Goal: Communication & Community: Answer question/provide support

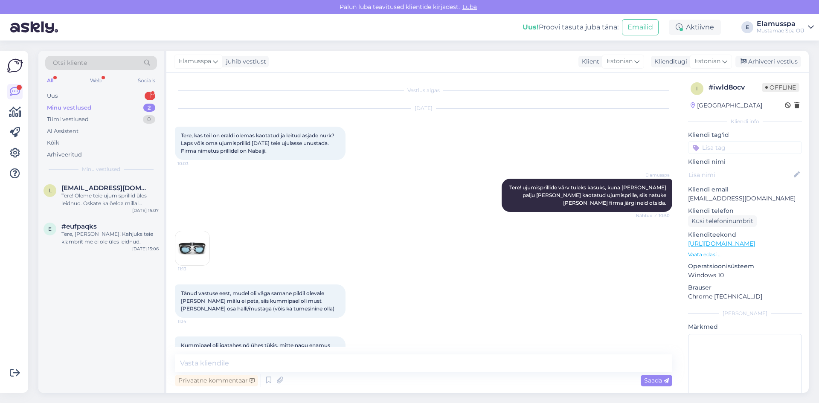
scroll to position [210, 0]
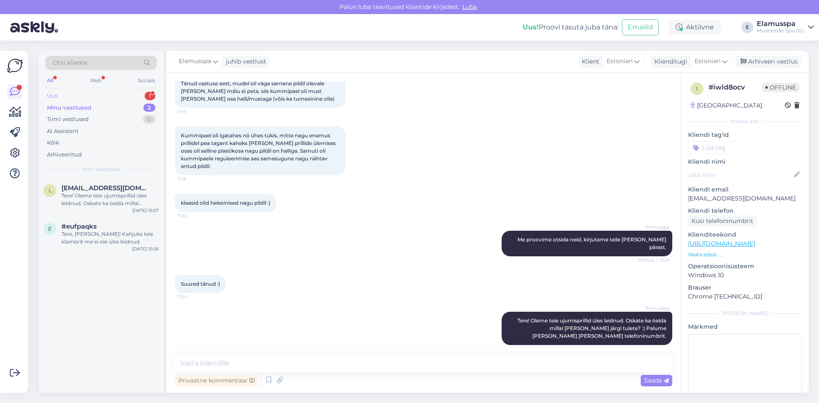
click at [149, 93] on div "1" at bounding box center [150, 96] width 11 height 9
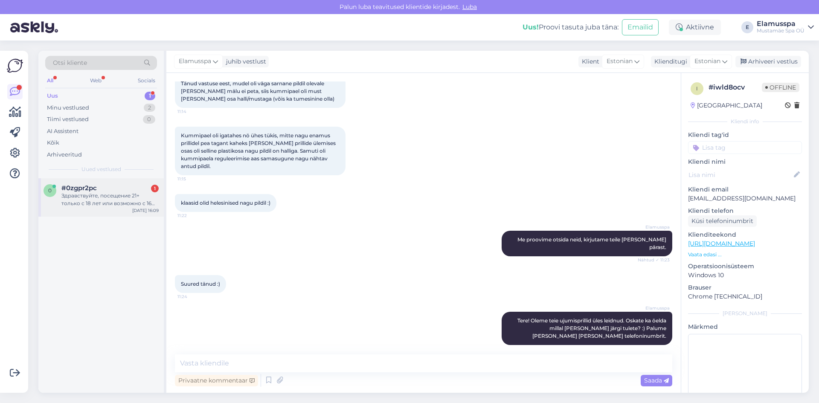
click at [129, 190] on div "#0zgpr2pc 1" at bounding box center [109, 188] width 97 height 8
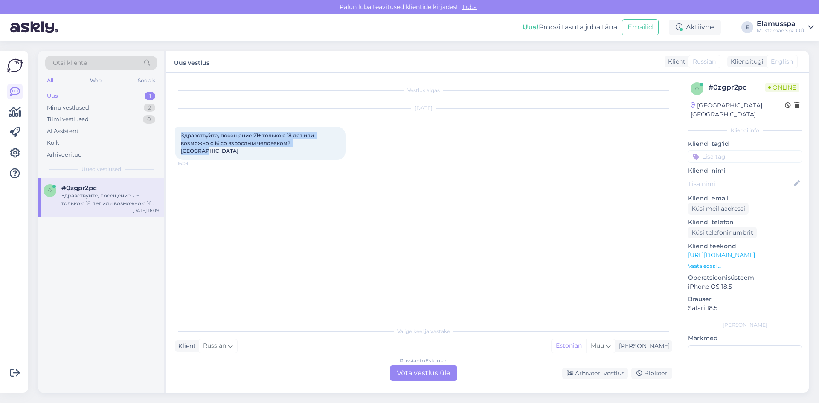
drag, startPoint x: 329, startPoint y: 144, endPoint x: 181, endPoint y: 135, distance: 148.4
click at [181, 135] on div "Здравствуйте, посещение 21+ только с 18 лет или возможно с 16 со взрослым челов…" at bounding box center [260, 143] width 171 height 33
drag, startPoint x: 325, startPoint y: 172, endPoint x: 173, endPoint y: 117, distance: 161.6
click at [173, 117] on div "Vestlus algas [DATE] Здравствуйте, посещение 21+ только с 18 лет или возможно с…" at bounding box center [423, 233] width 515 height 320
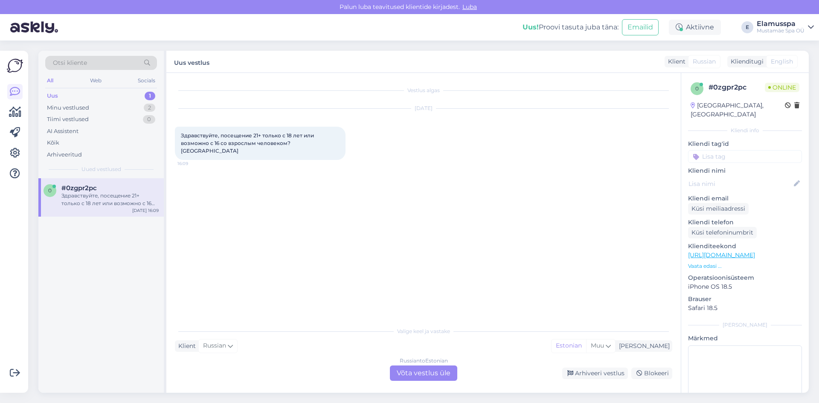
click at [173, 117] on div "Vestlus algas [DATE] Здравствуйте, посещение 21+ только с 18 лет или возможно с…" at bounding box center [423, 233] width 515 height 320
drag, startPoint x: 92, startPoint y: 71, endPoint x: 92, endPoint y: 102, distance: 31.6
click at [92, 72] on div "Otsi kliente" at bounding box center [101, 65] width 112 height 19
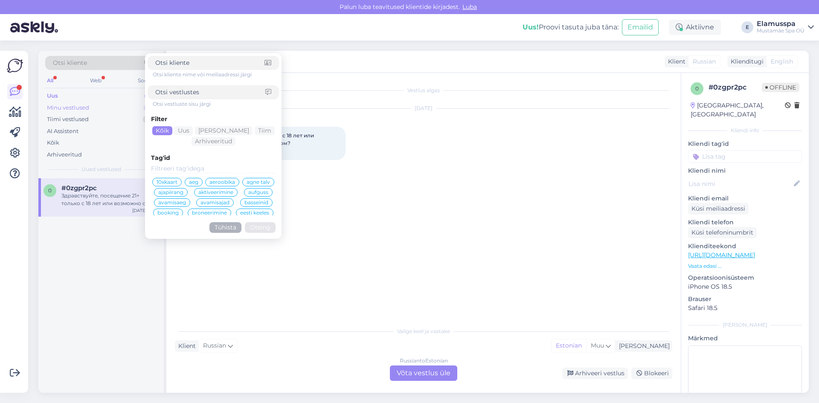
click at [92, 102] on div "Minu vestlused 2" at bounding box center [101, 108] width 112 height 12
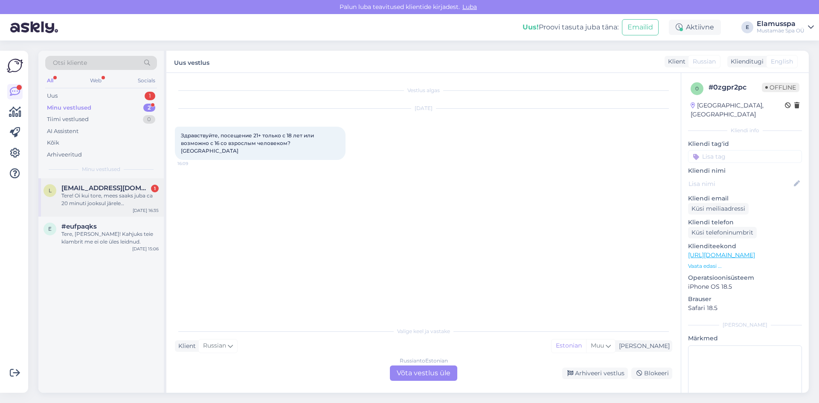
click at [117, 188] on span "[EMAIL_ADDRESS][DOMAIN_NAME]" at bounding box center [105, 188] width 89 height 8
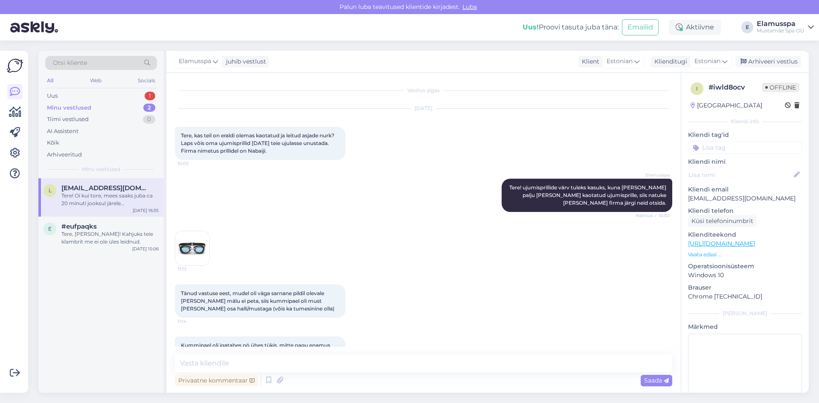
scroll to position [254, 0]
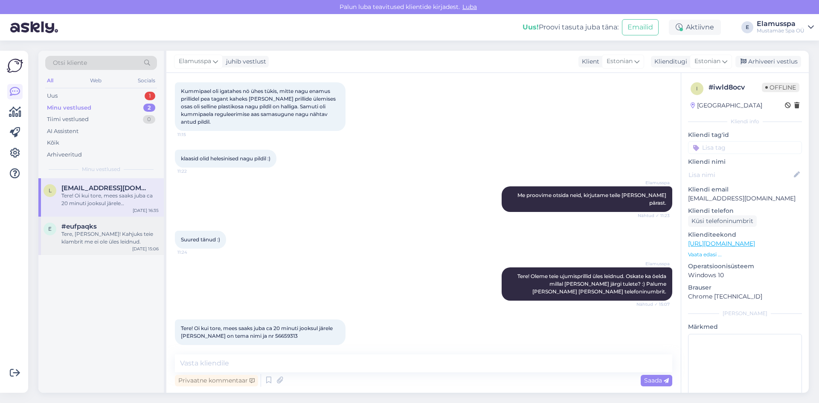
click at [143, 239] on div "Tere, [PERSON_NAME]! Kahjuks teie klambrit me ei ole üles leidnud." at bounding box center [109, 237] width 97 height 15
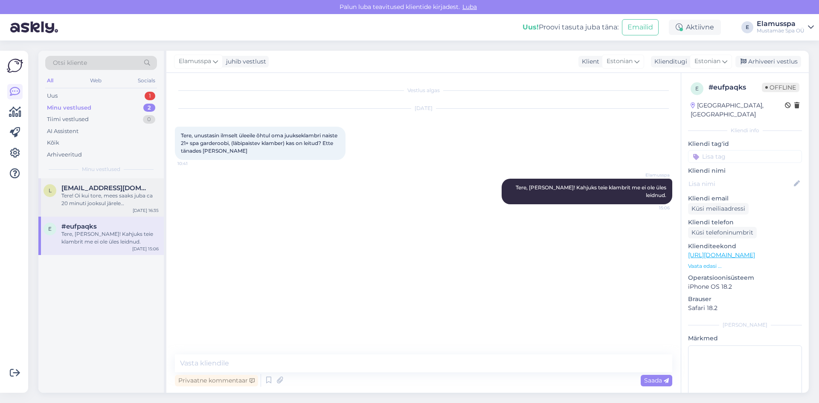
click at [148, 204] on div "Tere! Oi kui tore, mees saaks juba ca 20 minuti jooksul järele [PERSON_NAME] on…" at bounding box center [109, 199] width 97 height 15
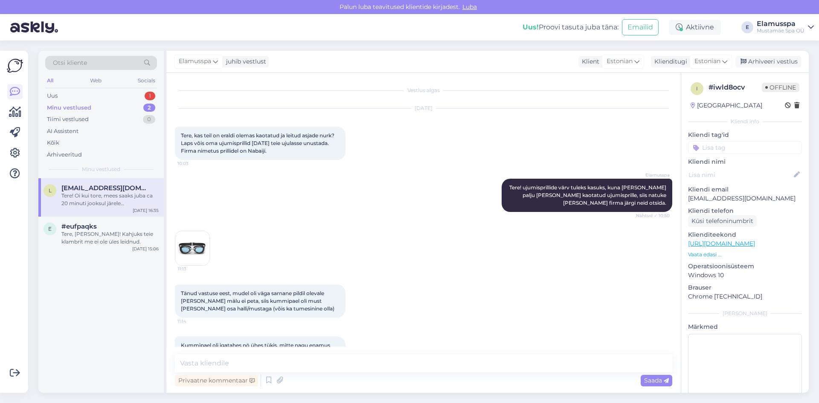
scroll to position [254, 0]
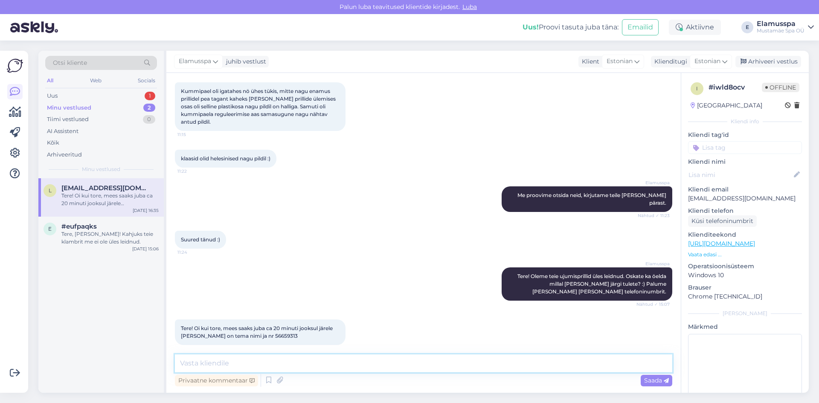
click at [224, 360] on textarea at bounding box center [424, 364] width 498 height 18
type textarea "J"
type textarea "Super, jääme ootama."
click at [660, 384] on span "Saada" at bounding box center [656, 381] width 25 height 8
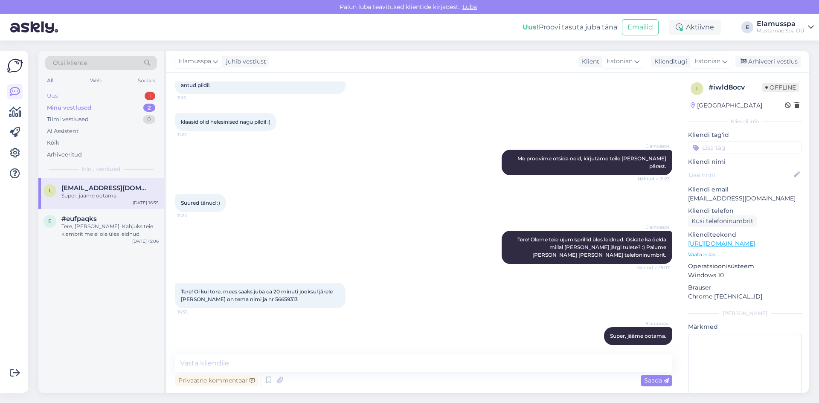
click at [96, 93] on div "Uus 1" at bounding box center [101, 96] width 112 height 12
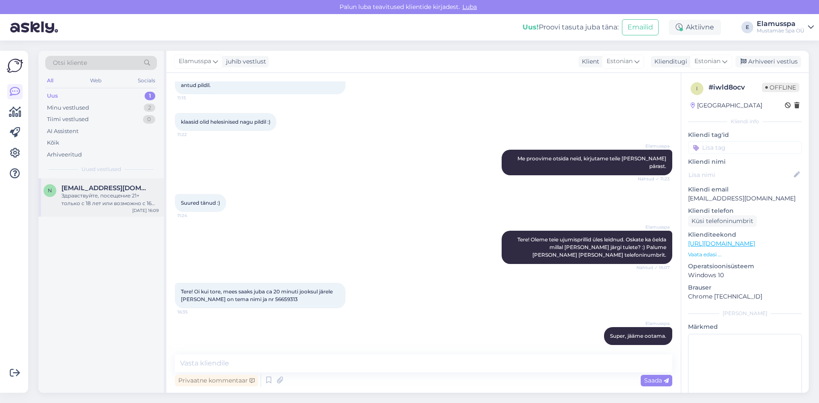
click at [102, 201] on div "Здравствуйте, посещение 21+ только с 18 лет или возможно с 16 со взрослым челов…" at bounding box center [109, 199] width 97 height 15
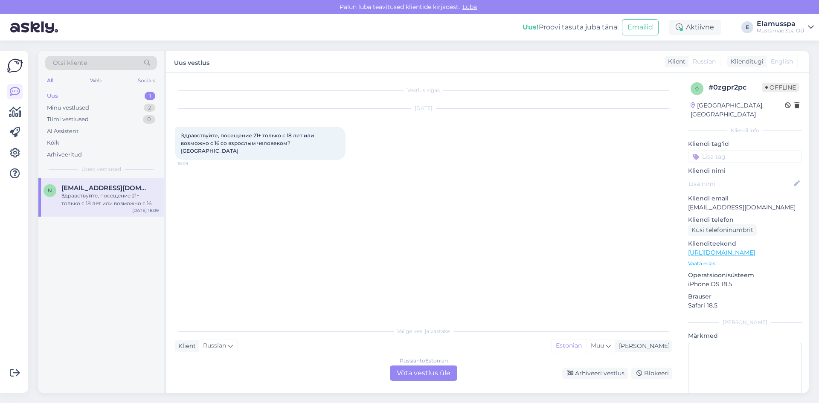
click at [410, 371] on div "Russian to Estonian Võta vestlus üle" at bounding box center [423, 373] width 67 height 15
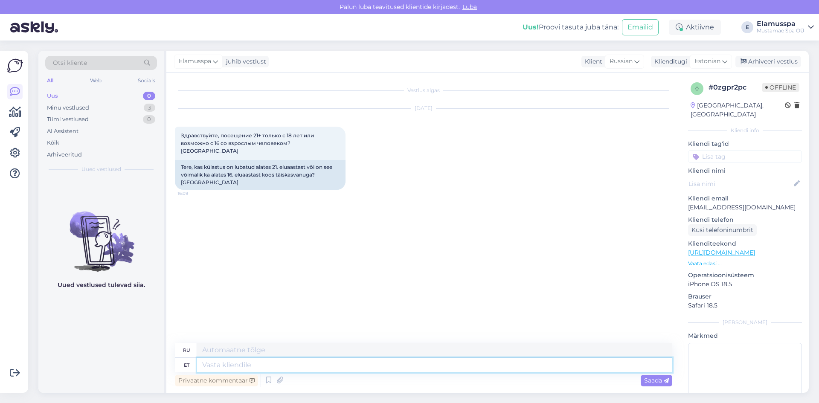
click at [269, 364] on textarea at bounding box center [434, 365] width 475 height 15
click at [636, 55] on div "Russian" at bounding box center [624, 62] width 39 height 14
type input "est"
click at [595, 94] on link "Estonian" at bounding box center [613, 100] width 94 height 14
click at [288, 366] on textarea at bounding box center [424, 364] width 498 height 18
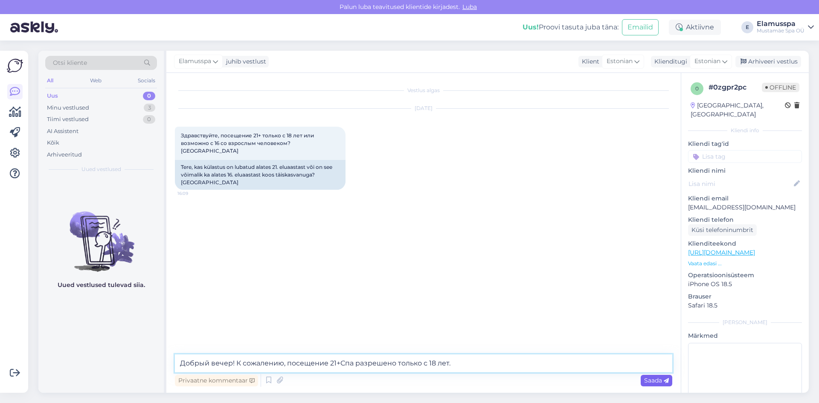
type textarea "Добрый вечер! К сожалению, посещение 21+Спа разрешено только с 18 лет."
click at [662, 377] on span "Saada" at bounding box center [656, 381] width 25 height 8
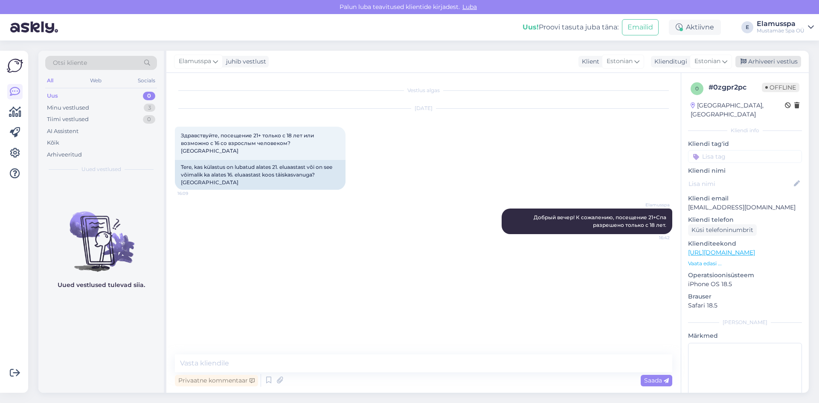
click at [780, 59] on div "Arhiveeri vestlus" at bounding box center [769, 62] width 66 height 12
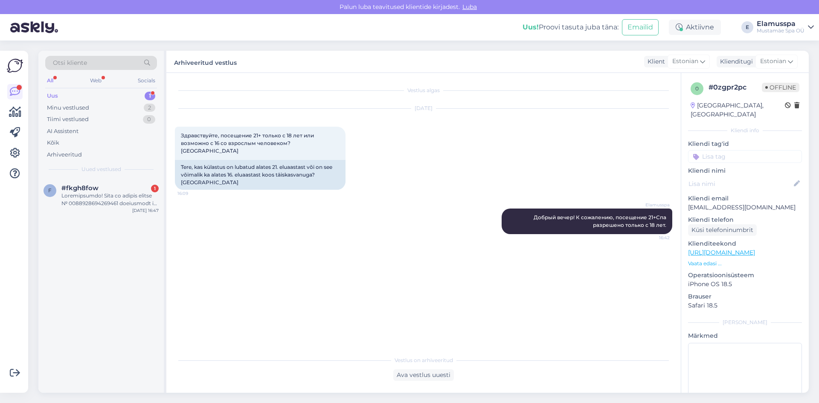
click at [347, 199] on div "Elamusspa Добрый вечер! К сожалению, посещение 21+Спа разрешено только с 18 лет…" at bounding box center [424, 221] width 498 height 44
click at [81, 107] on div "Minu vestlused" at bounding box center [68, 108] width 42 height 9
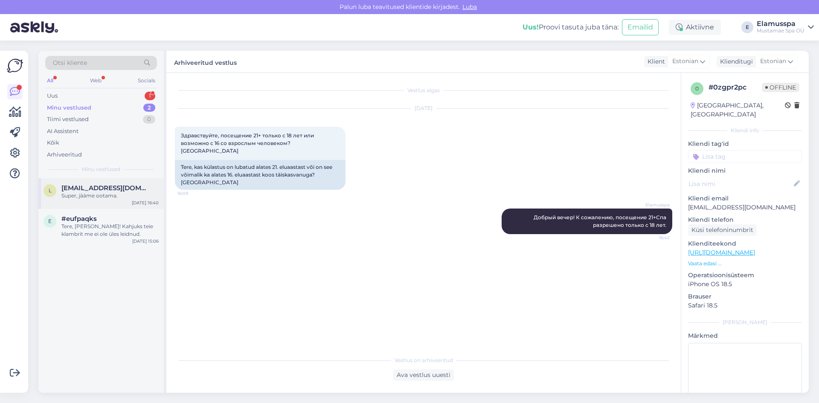
click at [108, 197] on div "Super, jääme ootama." at bounding box center [109, 196] width 97 height 8
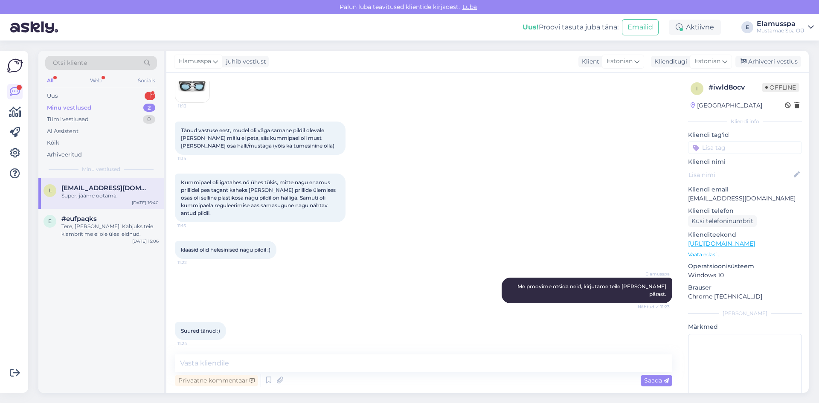
scroll to position [120, 0]
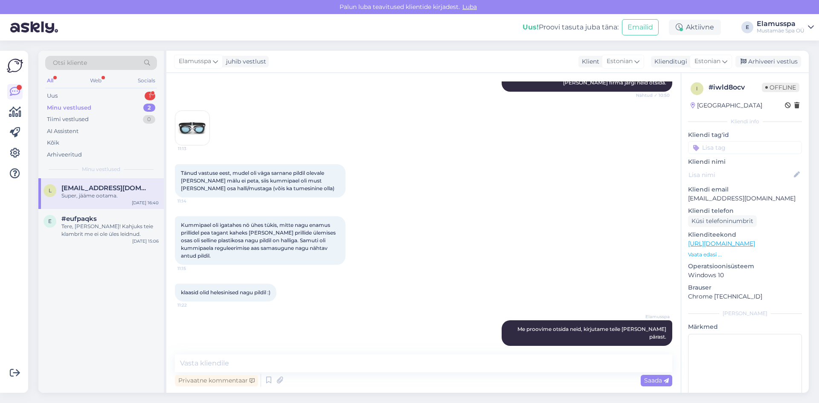
click at [192, 125] on img at bounding box center [192, 128] width 34 height 34
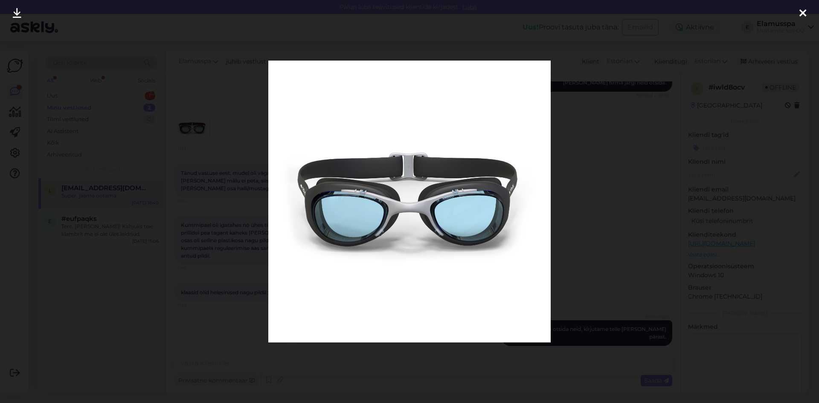
click at [201, 149] on div at bounding box center [409, 201] width 819 height 403
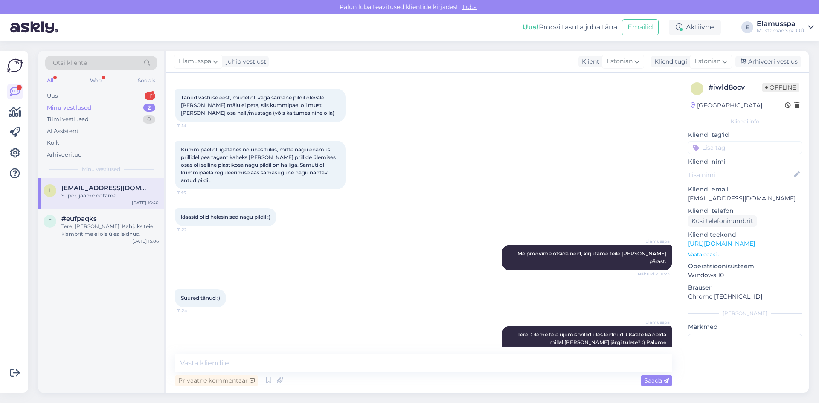
scroll to position [291, 0]
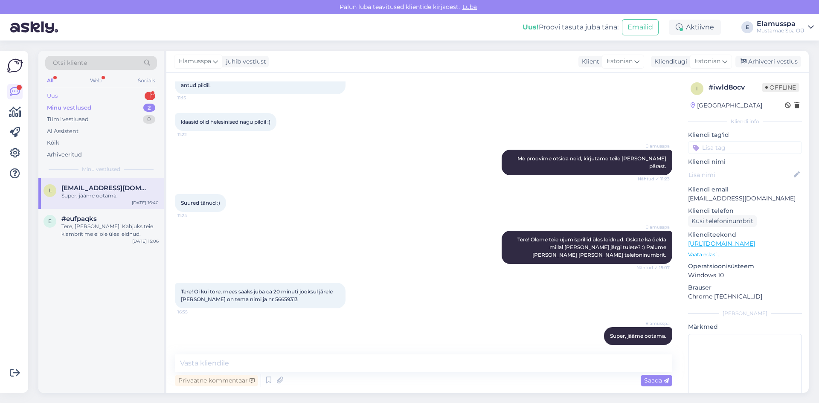
click at [145, 93] on div "1" at bounding box center [150, 96] width 11 height 9
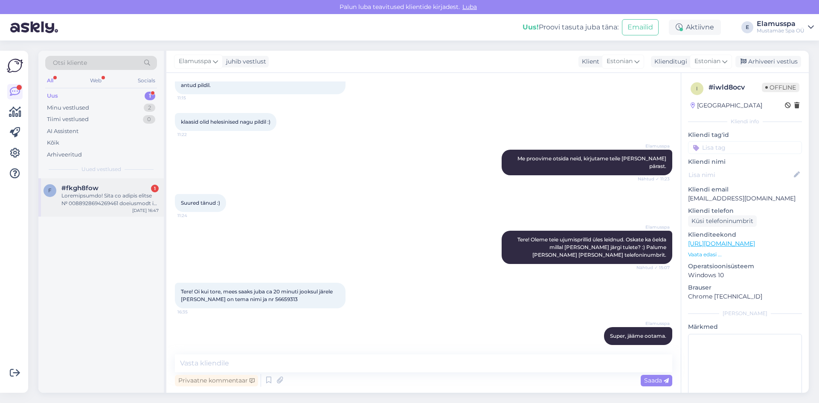
click at [117, 206] on div at bounding box center [109, 199] width 97 height 15
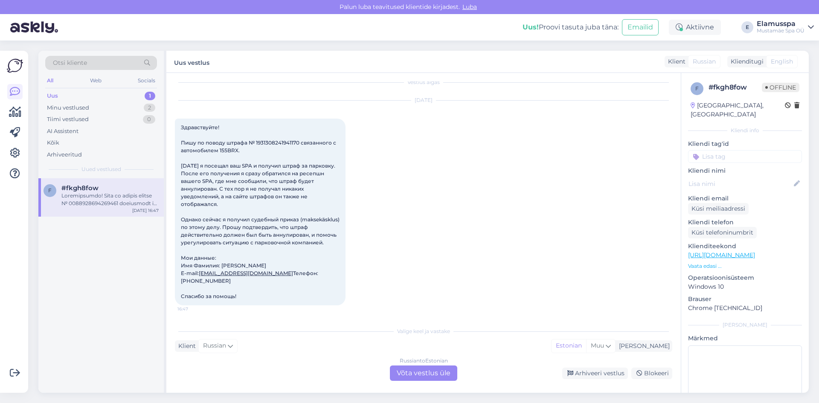
click at [419, 370] on div "Russian to Estonian Võta vestlus üle" at bounding box center [423, 373] width 67 height 15
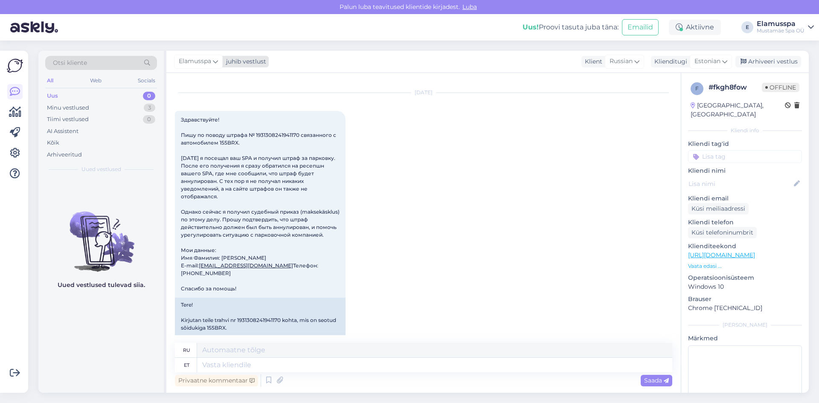
click at [214, 64] on icon at bounding box center [215, 61] width 5 height 9
click at [217, 122] on div "[PERSON_NAME]" at bounding box center [221, 121] width 73 height 10
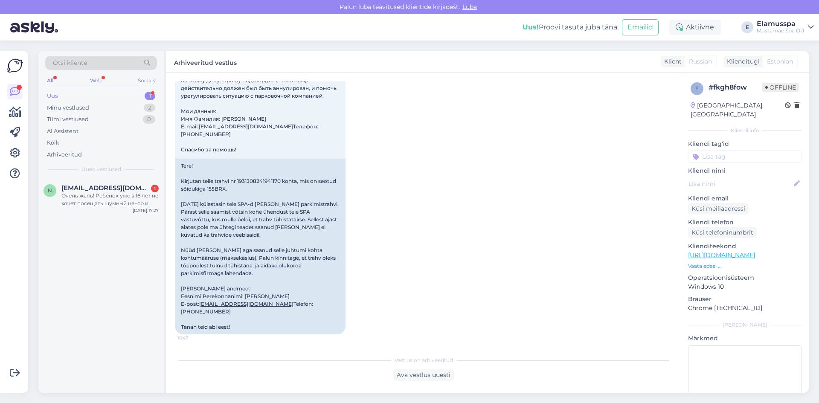
scroll to position [163, 0]
click at [111, 215] on div "n [EMAIL_ADDRESS][DOMAIN_NAME] 1 Очень жаль! Ребёнок уже в 16 лет не хочет посе…" at bounding box center [100, 197] width 125 height 38
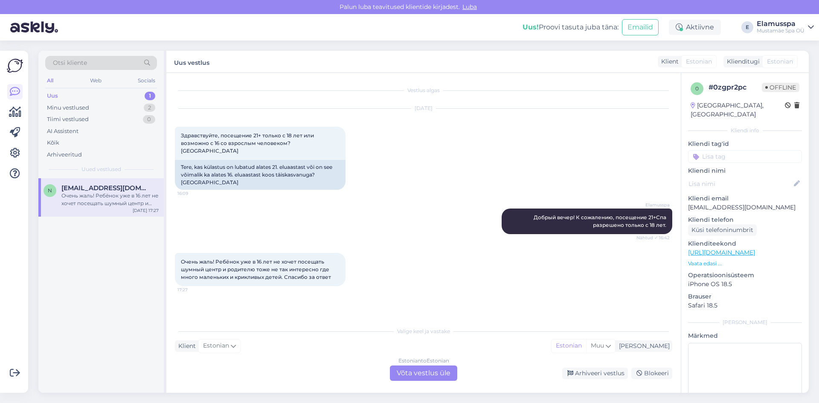
click at [445, 374] on div "Estonian to Estonian Võta vestlus üle" at bounding box center [423, 373] width 67 height 15
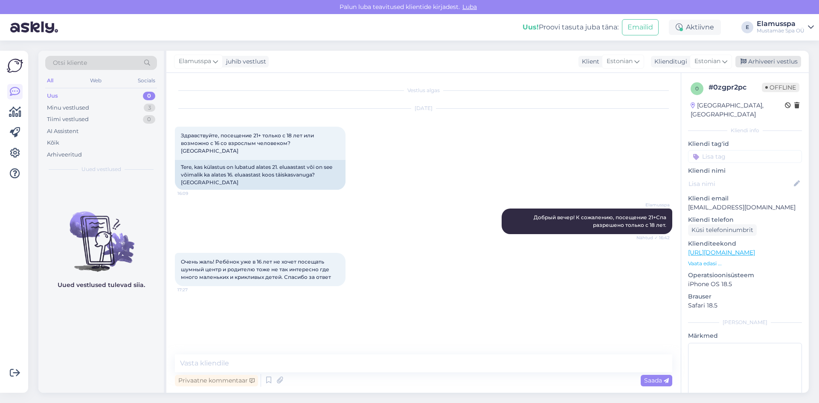
click at [767, 61] on div "Arhiveeri vestlus" at bounding box center [769, 62] width 66 height 12
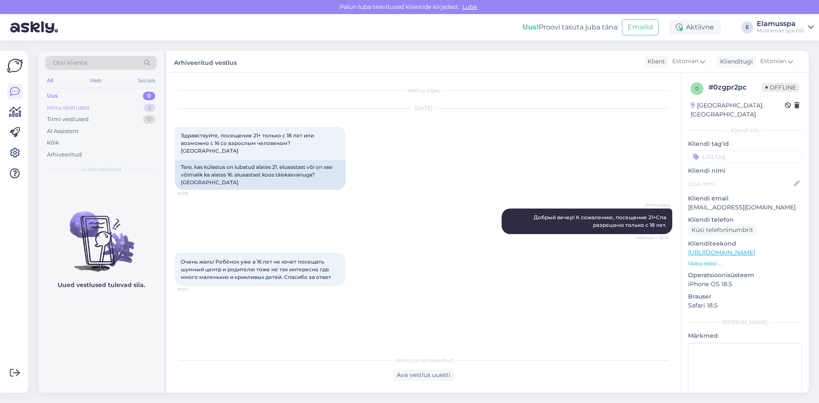
click at [137, 104] on div "Minu vestlused 2" at bounding box center [101, 108] width 112 height 12
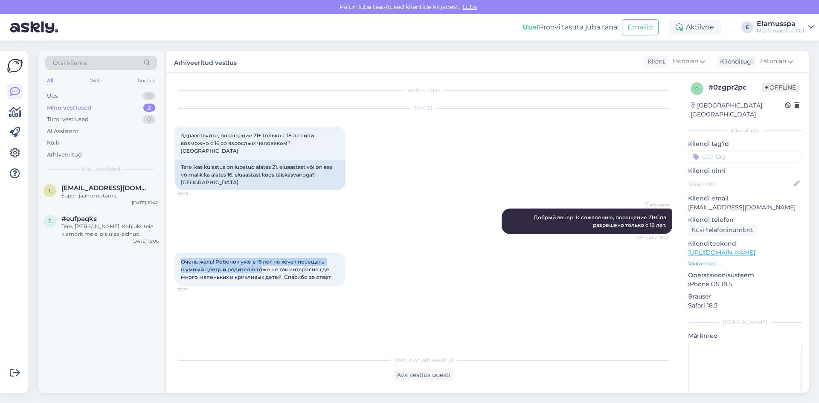
drag, startPoint x: 179, startPoint y: 247, endPoint x: 262, endPoint y: 252, distance: 83.4
click at [262, 253] on div "Очень жаль! Ребёнок уже в 16 лет не хочет посещать шумный центр и родителю тоже…" at bounding box center [260, 269] width 171 height 33
click at [269, 259] on span "Очень жаль! Ребёнок уже в 16 лет не хочет посещать шумный центр и родителю тоже…" at bounding box center [256, 270] width 150 height 22
click at [429, 377] on div "Ava vestlus uuesti" at bounding box center [424, 376] width 61 height 12
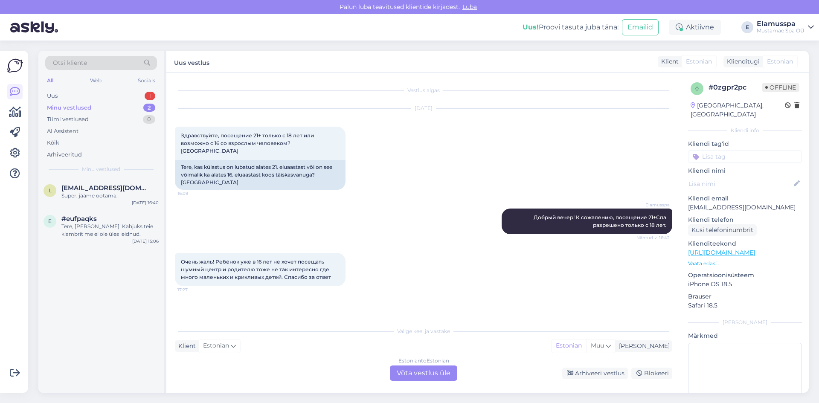
click at [431, 377] on div "Estonian to Estonian Võta vestlus üle" at bounding box center [423, 373] width 67 height 15
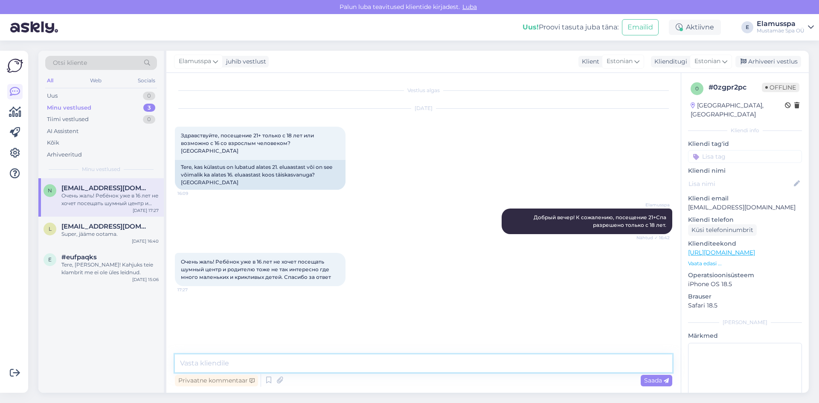
click at [251, 364] on textarea at bounding box center [424, 364] width 498 height 18
type textarea "О"
click at [393, 291] on div "Vestlus algas [DATE] Здравствуйте, посещение 21+ только с 18 лет или возможно с…" at bounding box center [427, 214] width 505 height 265
click at [775, 60] on div "Arhiveeri vestlus" at bounding box center [769, 62] width 66 height 12
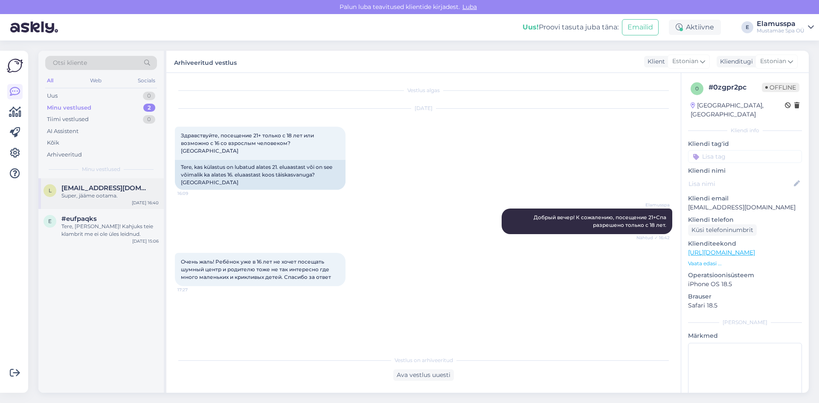
click at [103, 201] on div "l [EMAIL_ADDRESS][DOMAIN_NAME] Super, jääme ootama. [DATE] 16:40" at bounding box center [100, 193] width 125 height 31
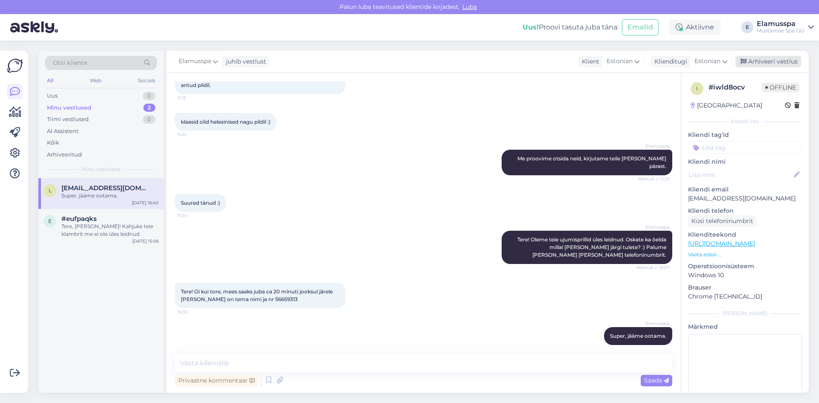
click at [761, 67] on div "Arhiveeri vestlus" at bounding box center [769, 62] width 66 height 12
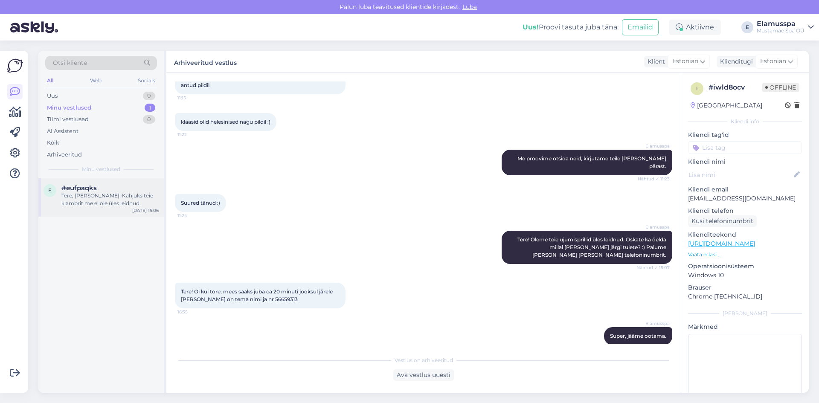
click at [113, 194] on div "Tere, [PERSON_NAME]! Kahjuks teie klambrit me ei ole üles leidnud." at bounding box center [109, 199] width 97 height 15
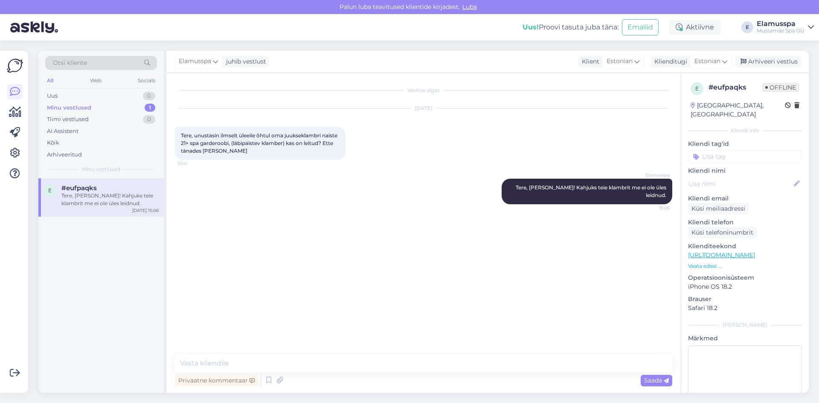
scroll to position [0, 0]
click at [791, 58] on div "Arhiveeri vestlus" at bounding box center [769, 62] width 66 height 12
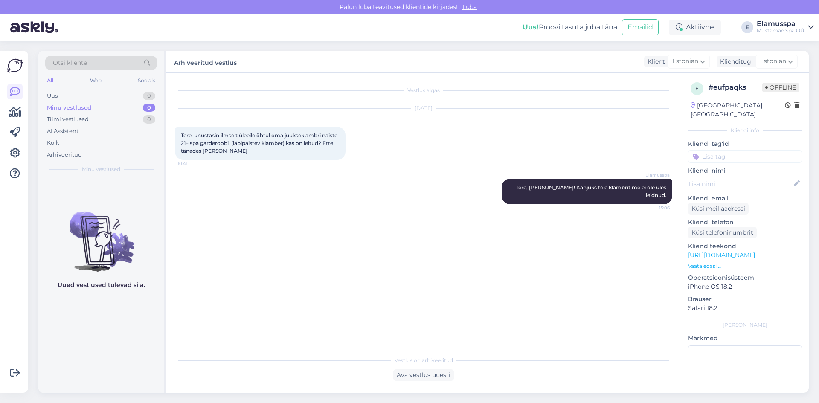
drag, startPoint x: 199, startPoint y: 137, endPoint x: 175, endPoint y: 126, distance: 26.2
click at [179, 122] on div "[DATE] Tere, unustasin ilmselt üleeile õhtul oma juukseklambri naiste 21+ spa g…" at bounding box center [424, 134] width 498 height 70
click at [175, 126] on div "[DATE] Tere, unustasin ilmselt üleeile õhtul oma juukseklambri naiste 21+ spa g…" at bounding box center [424, 134] width 498 height 70
click at [99, 97] on div "Uus 1" at bounding box center [101, 96] width 112 height 12
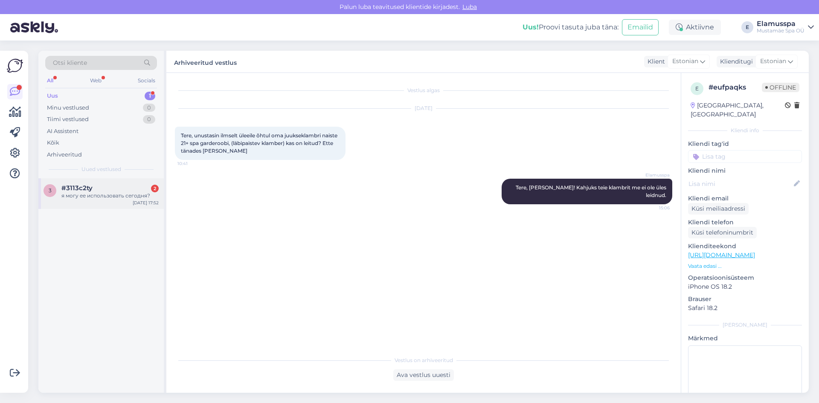
click at [105, 189] on div "#3113c2ty 2" at bounding box center [109, 188] width 97 height 8
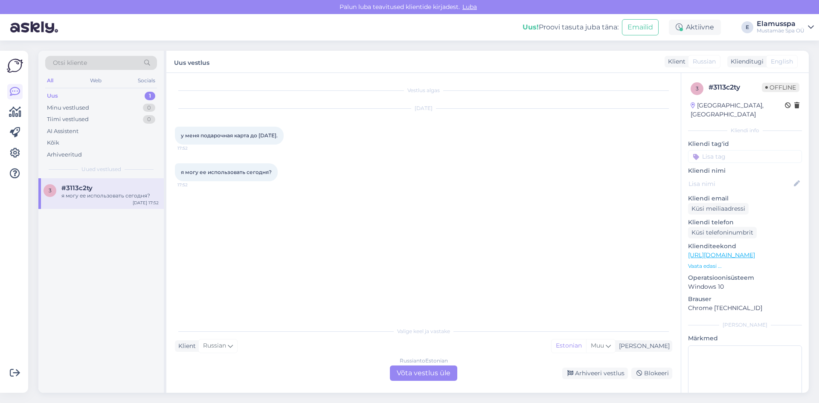
click at [441, 369] on div "Russian to Estonian Võta vestlus üle" at bounding box center [423, 373] width 67 height 15
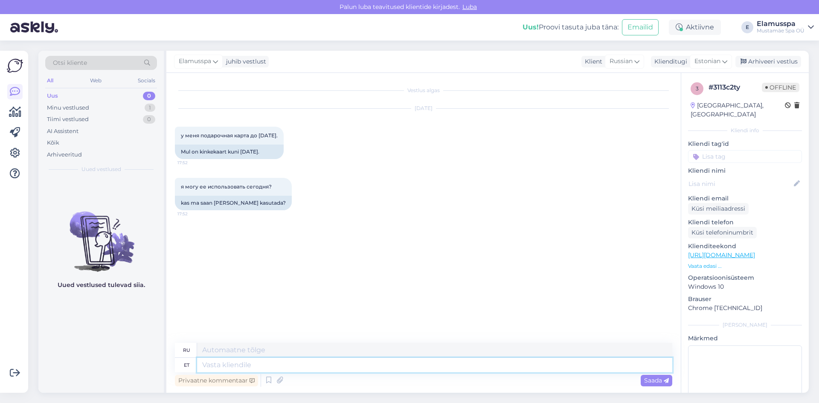
click at [292, 360] on textarea at bounding box center [434, 365] width 475 height 15
type textarea "Tere!"
type textarea "Привет!"
type textarea "Tere! jah"
type textarea "Привет! Да"
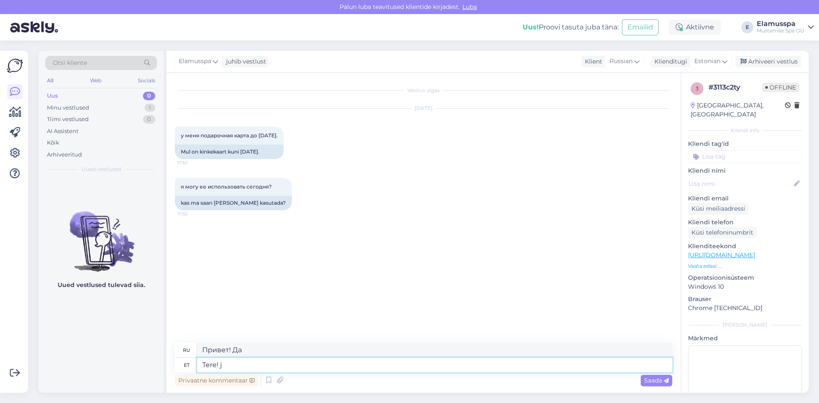
type textarea "Tere!"
type textarea "Привет!"
type textarea "Tere! Jah s"
type textarea "Привет! Да."
type textarea "Tere! Jah, k"
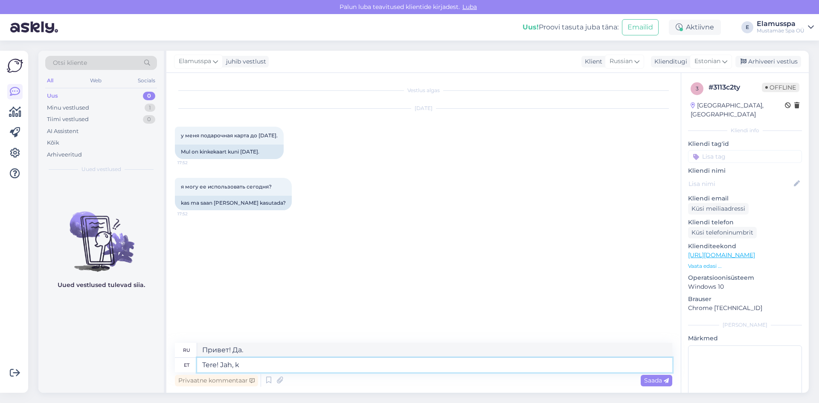
type textarea "Привет! Да,"
type textarea "Tere! [PERSON_NAME], kuupäev"
type textarea "Привет! Да, свидание."
type textarea "Tere! [PERSON_NAME], kuupäev on k"
type textarea "Здравствуйте! Да, дата..."
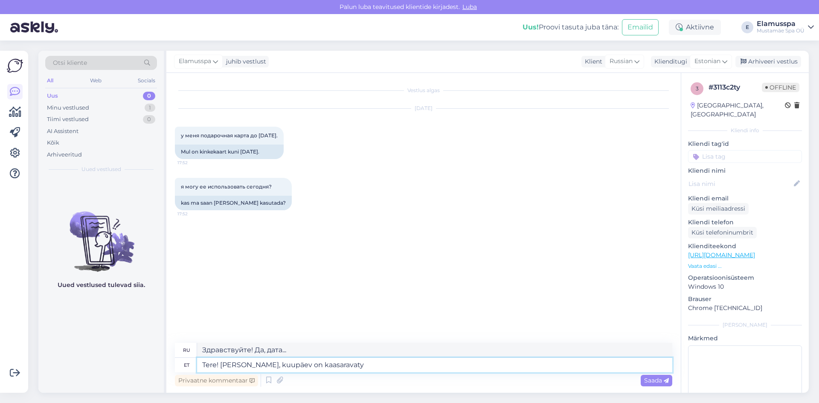
type textarea "Tere! [PERSON_NAME], kuupäev on kaasaravat"
type textarea "Здравствуйте! Да, дата указана."
type textarea "Tere! Jah, kuupäev on [PERSON_NAME] arvatud. :)"
type textarea "Здравствуйте! Да, дата указана. :)"
drag, startPoint x: 358, startPoint y: 369, endPoint x: 234, endPoint y: 367, distance: 123.8
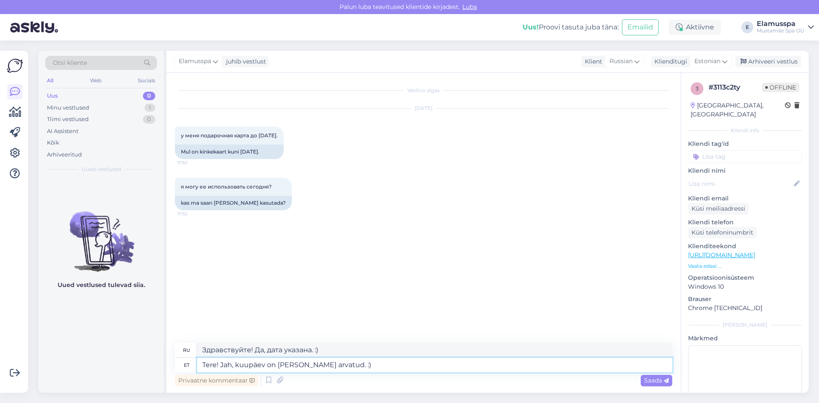
click at [234, 367] on textarea "Tere! Jah, kuupäev on [PERSON_NAME] arvatud. :)" at bounding box center [434, 365] width 475 height 15
type textarea "Tere! [GEOGRAPHIC_DATA],"
type textarea "Привет! Да,"
type textarea "Tere! Jah, [PERSON_NAME]"
type textarea "Привет! Да, сегодня."
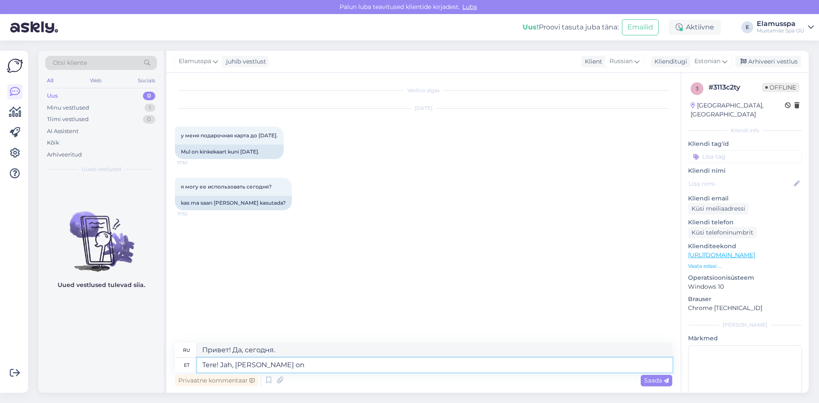
type textarea "Tere! Jah, [PERSON_NAME] on v"
type textarea "Привет! Да, сегодня"
type textarea "Tere! Jah, [PERSON_NAME] on viimane p"
type textarea "Здравствуйте! Да, сегодня последний день."
type textarea "Tere! Jah, [PERSON_NAME] on viimane päev mi"
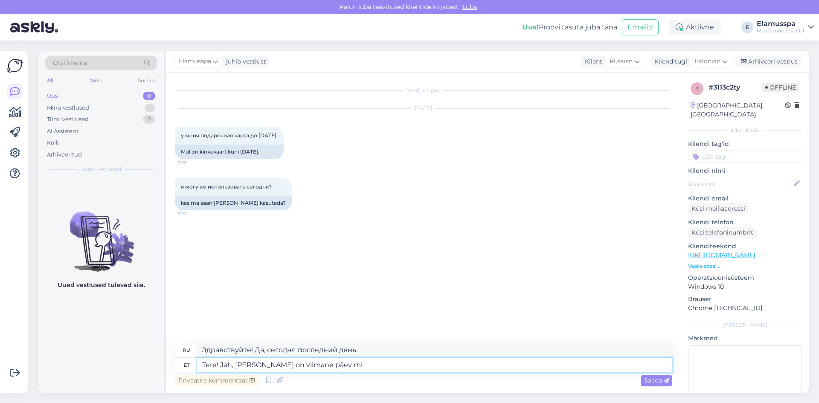
type textarea "Привет! Да, сегодня последний день."
type textarea "Tere! Jah, [PERSON_NAME] on viimane päev mil s"
type textarea "Здравствуйте! Да, сегодня последний день."
type textarea "Tere! Jah, [PERSON_NAME] on viimane päev mil seda"
type textarea "Привет! Да, сегодня последний день, чтобы это сделать."
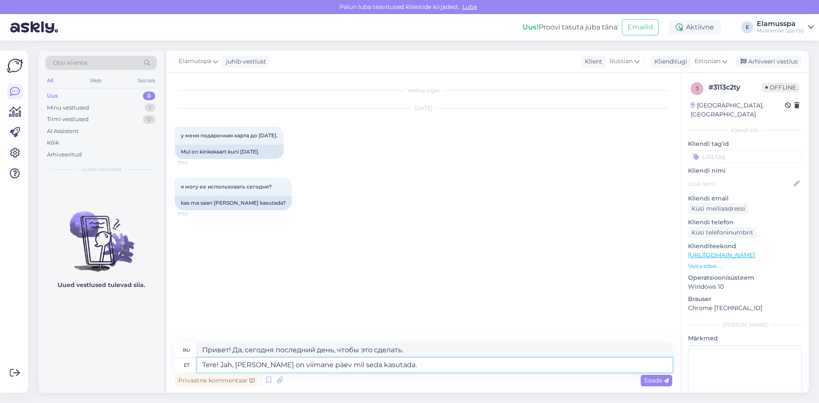
type textarea "Tere! Jah, [PERSON_NAME] on viimane päev mil seda kasutada. :"
type textarea "Здравствуйте! Да, сегодня последний день, когда можно им воспользоваться."
type textarea "Tere! Jah, [PERSON_NAME] on viimane päev mil seda kasutada. :)"
type textarea "Привет! Да, сегодня последний день, когда можно им воспользоваться. :)"
type textarea "Tere! Jah, [PERSON_NAME] on viimane päev mil seda kasutada. :)"
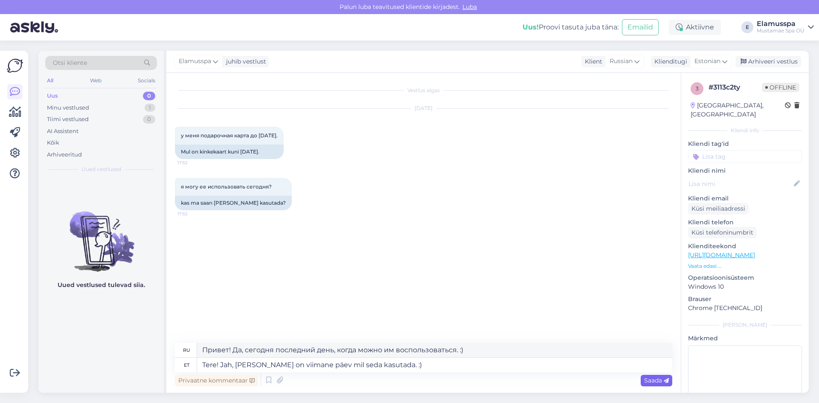
click at [662, 379] on span "Saada" at bounding box center [656, 381] width 25 height 8
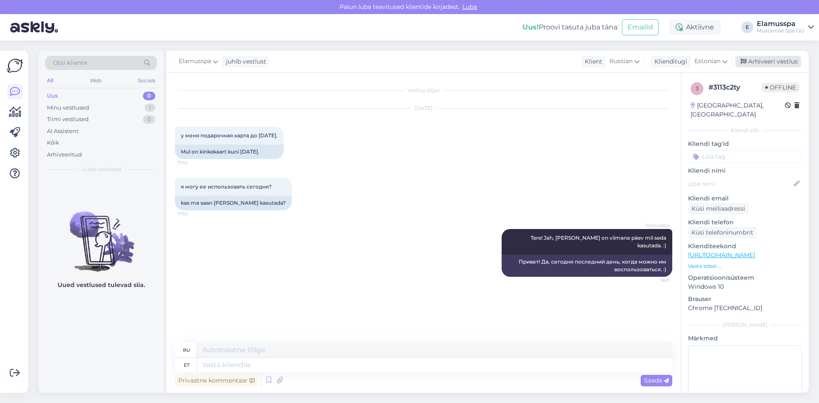
click at [776, 66] on div "Arhiveeri vestlus" at bounding box center [769, 62] width 66 height 12
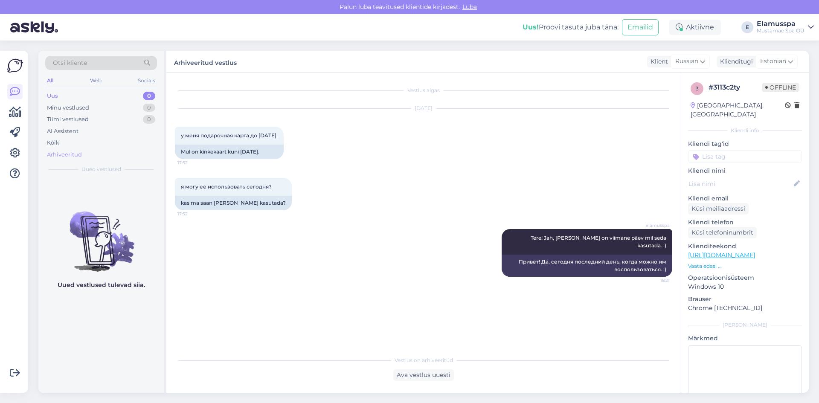
click at [81, 155] on div "Arhiveeritud" at bounding box center [64, 155] width 35 height 9
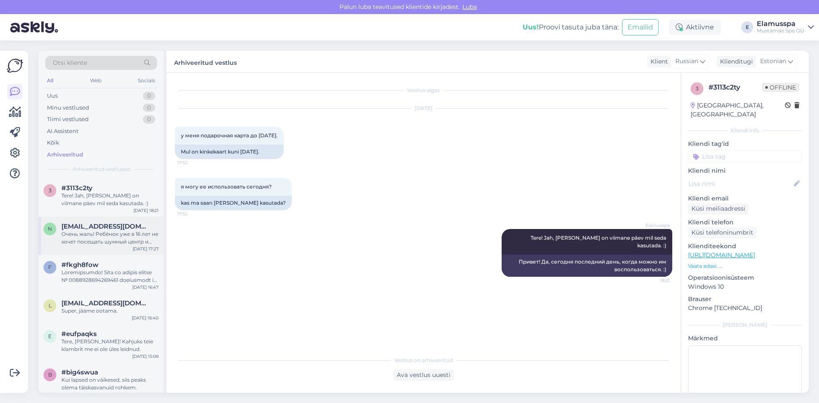
click at [123, 254] on div "n [EMAIL_ADDRESS][DOMAIN_NAME] Очень жаль! Ребёнок уже в 16 лет не хочет посеща…" at bounding box center [100, 236] width 125 height 38
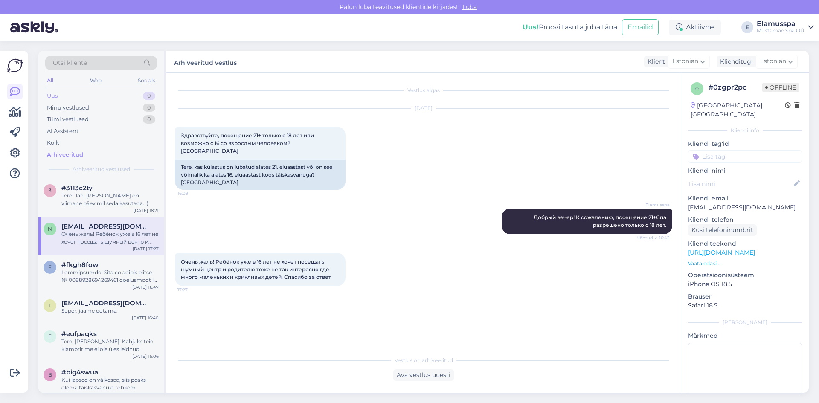
click at [102, 95] on div "Uus 0" at bounding box center [101, 96] width 112 height 12
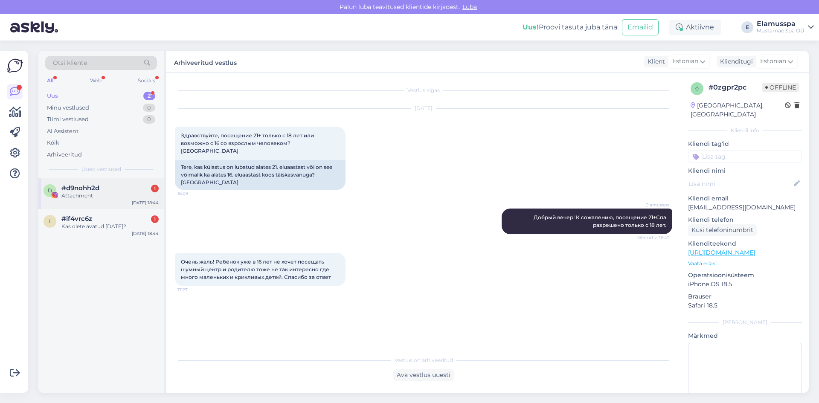
click at [89, 195] on div "Attachment" at bounding box center [109, 196] width 97 height 8
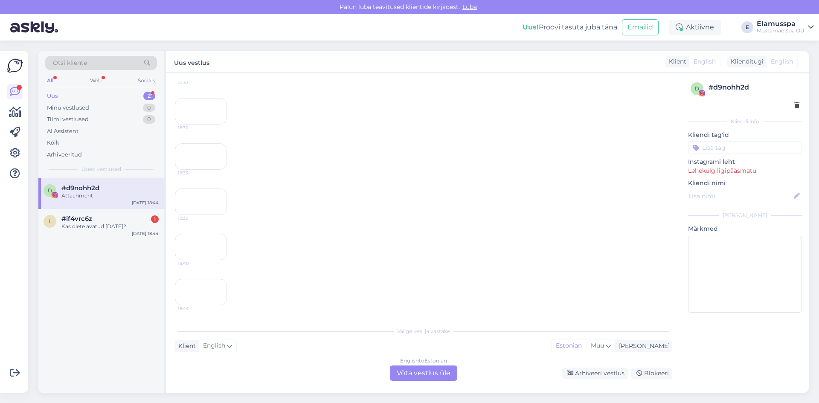
scroll to position [490, 0]
click at [592, 376] on div "English to Estonian Võta vestlus üle Arhiveeri vestlus Blokeeri" at bounding box center [424, 373] width 498 height 15
click at [592, 376] on div "Arhiveeri vestlus" at bounding box center [596, 374] width 66 height 12
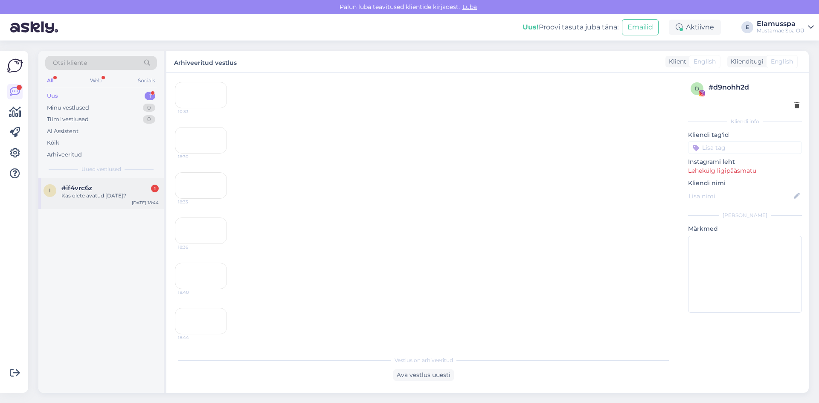
click at [108, 207] on div "i #if4vrc6z 1 Kas olete avatud [DATE]? [DATE] 18:44" at bounding box center [100, 193] width 125 height 31
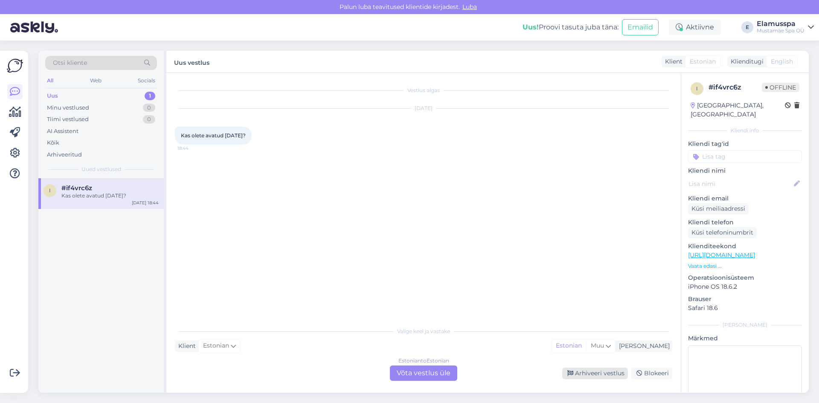
click at [595, 370] on div "Arhiveeri vestlus" at bounding box center [596, 374] width 66 height 12
